Goal: Task Accomplishment & Management: Manage account settings

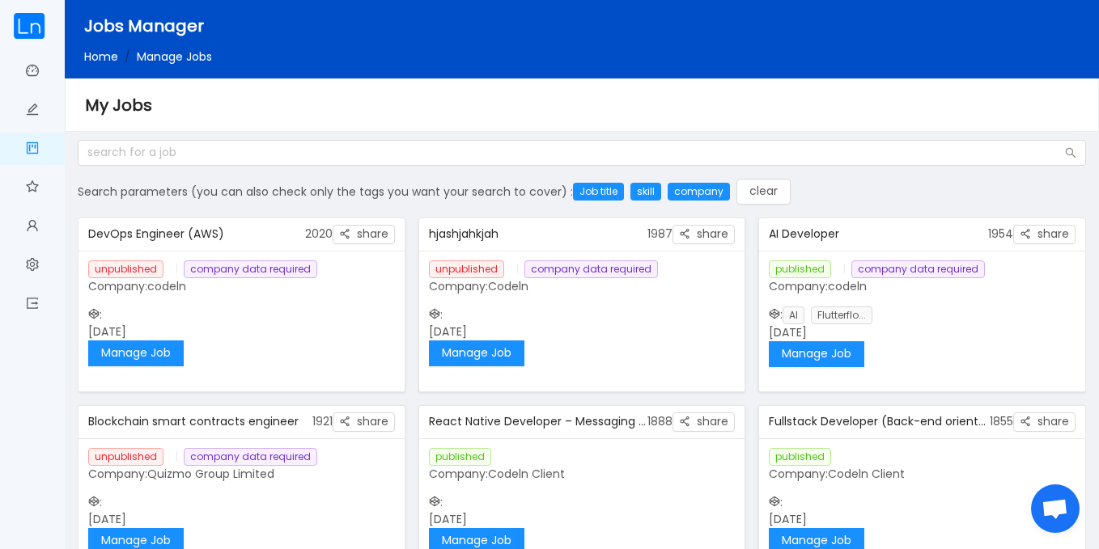
click at [49, 2] on div "Dashboard Post a job My jobs Talent Pool My profile Administrative resources Lo…" at bounding box center [32, 274] width 65 height 549
click at [95, 7] on div "Jobs Manager Home / Manage Jobs /" at bounding box center [614, 39] width 1099 height 78
click at [142, 353] on button "Manage Job" at bounding box center [135, 354] width 95 height 26
